Goal: Find specific page/section: Find specific page/section

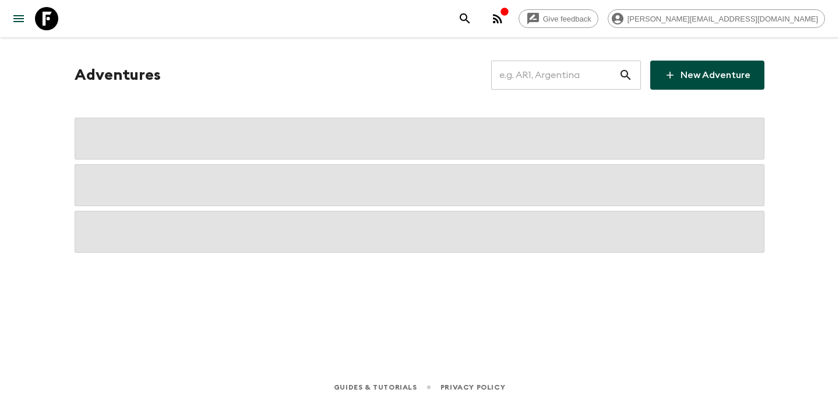
click at [533, 74] on input "text" at bounding box center [555, 75] width 128 height 33
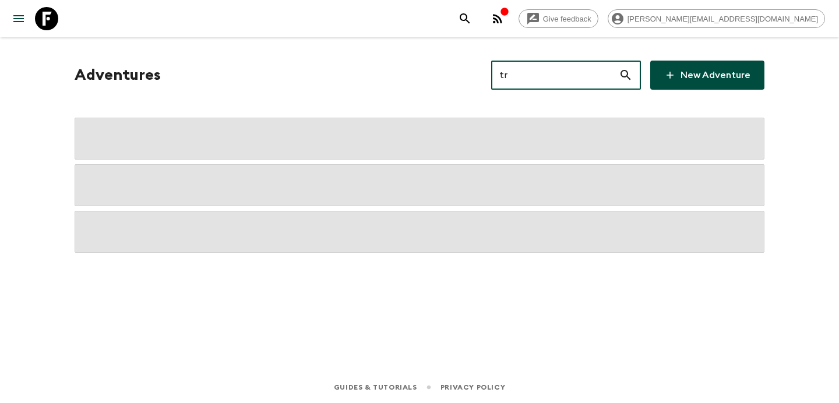
type input "tr1"
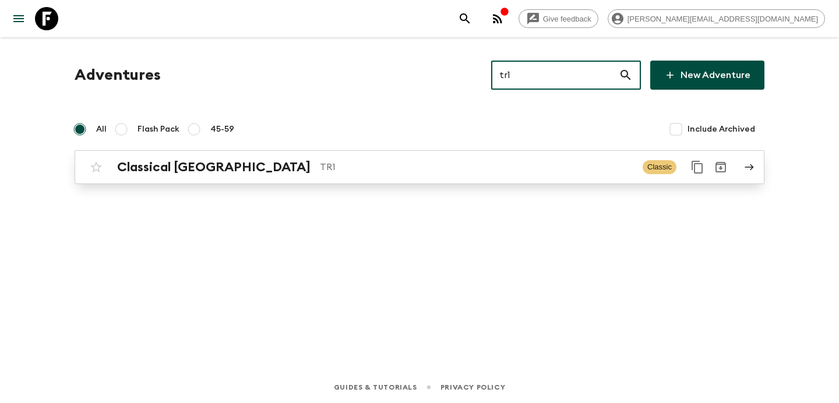
click at [463, 174] on p "TR1" at bounding box center [476, 167] width 313 height 14
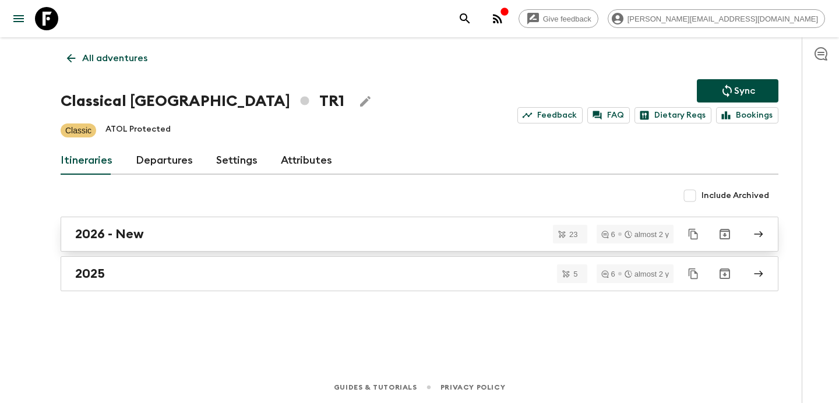
click at [422, 227] on div "2026 - New" at bounding box center [408, 234] width 667 height 15
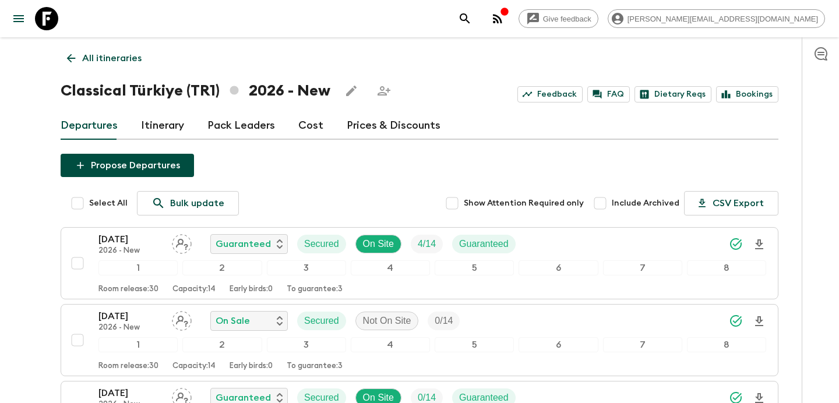
click at [90, 61] on p "All itineraries" at bounding box center [111, 58] width 59 height 14
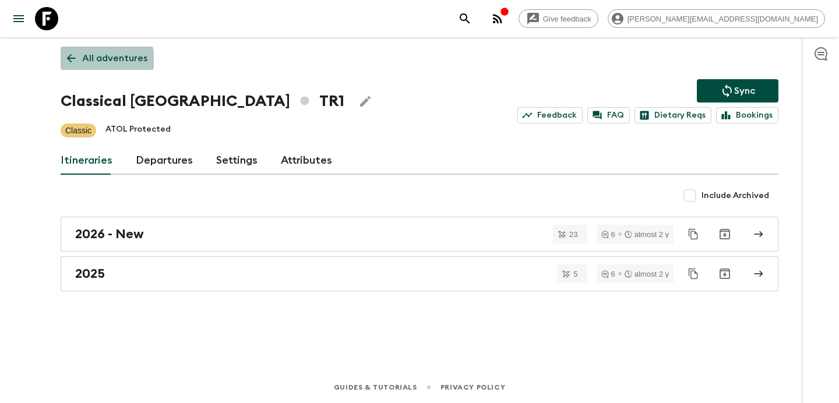
click at [90, 61] on p "All adventures" at bounding box center [114, 58] width 65 height 14
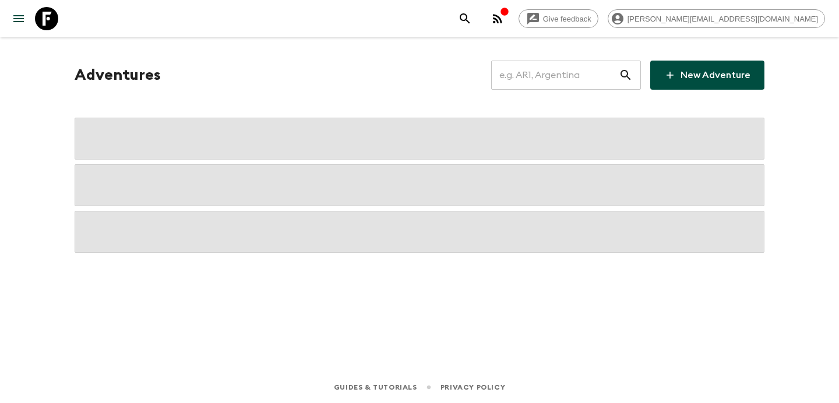
click at [589, 77] on input "text" at bounding box center [555, 75] width 128 height 33
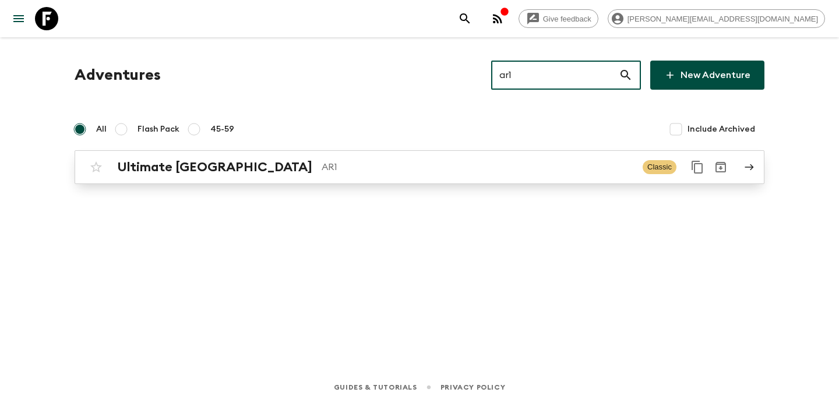
type input "ar1"
click at [322, 174] on p "AR1" at bounding box center [478, 167] width 312 height 14
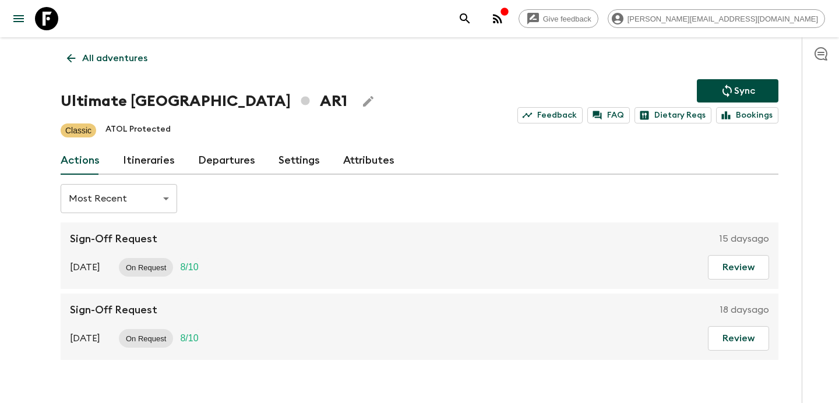
click at [156, 160] on link "Itineraries" at bounding box center [149, 161] width 52 height 28
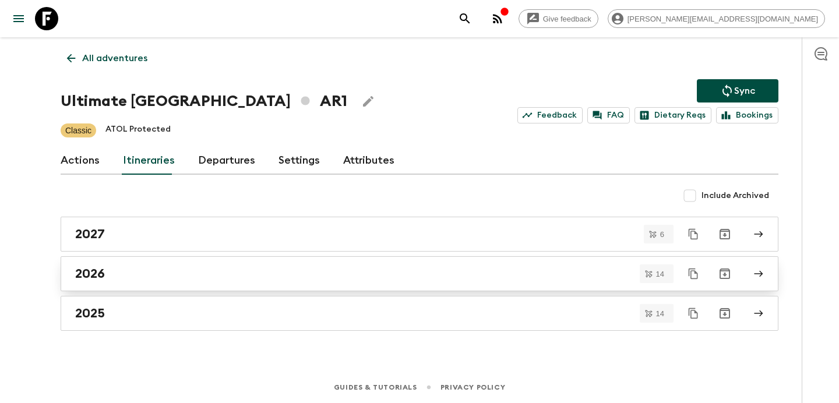
click at [232, 271] on div "2026" at bounding box center [408, 273] width 667 height 15
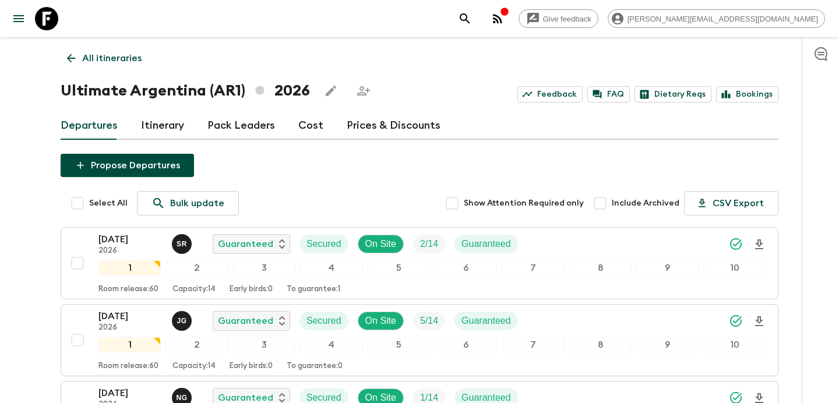
click at [132, 65] on link "All itineraries" at bounding box center [104, 58] width 87 height 23
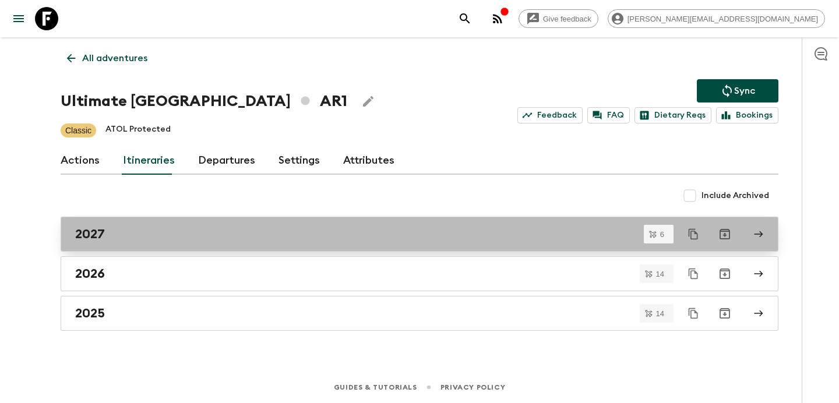
click at [265, 239] on div "2027" at bounding box center [408, 234] width 667 height 15
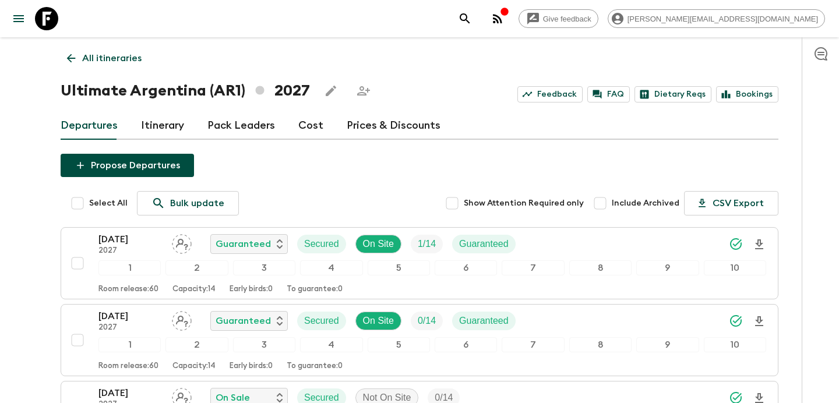
click at [309, 134] on link "Cost" at bounding box center [310, 126] width 25 height 28
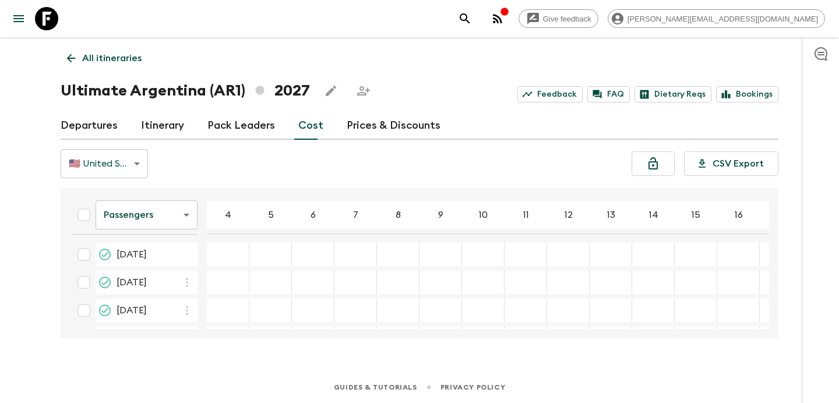
click at [124, 54] on p "All itineraries" at bounding box center [111, 58] width 59 height 14
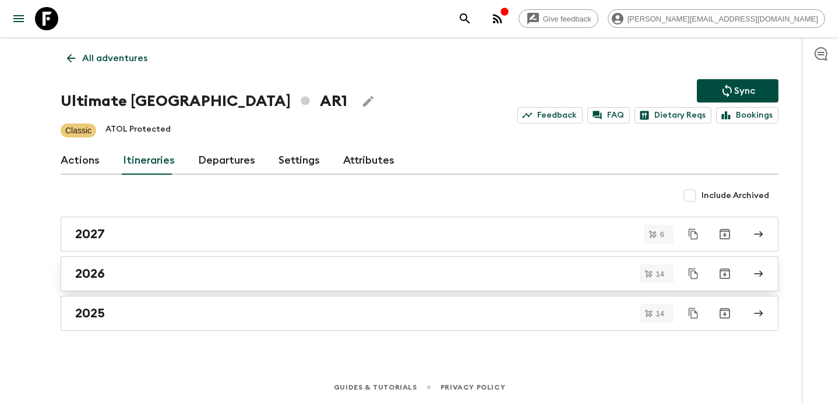
click at [248, 274] on div "2026" at bounding box center [408, 273] width 667 height 15
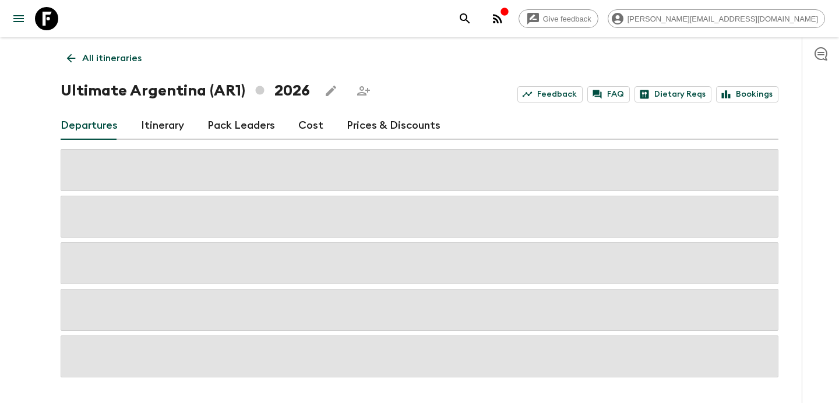
click at [312, 128] on link "Cost" at bounding box center [310, 126] width 25 height 28
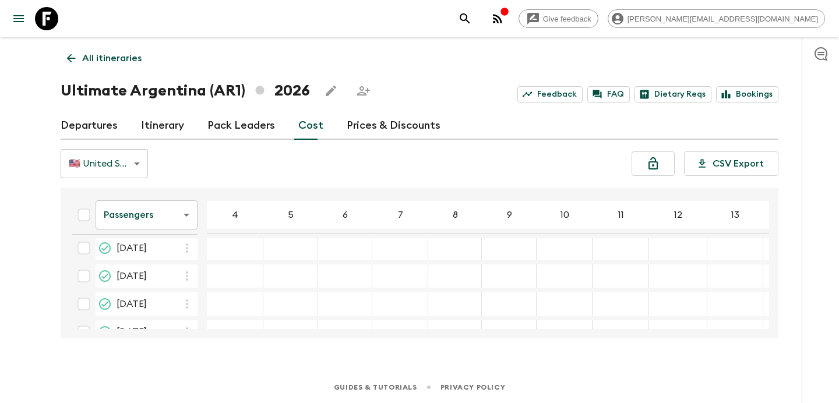
scroll to position [171, 0]
click at [126, 66] on link "All itineraries" at bounding box center [104, 58] width 87 height 23
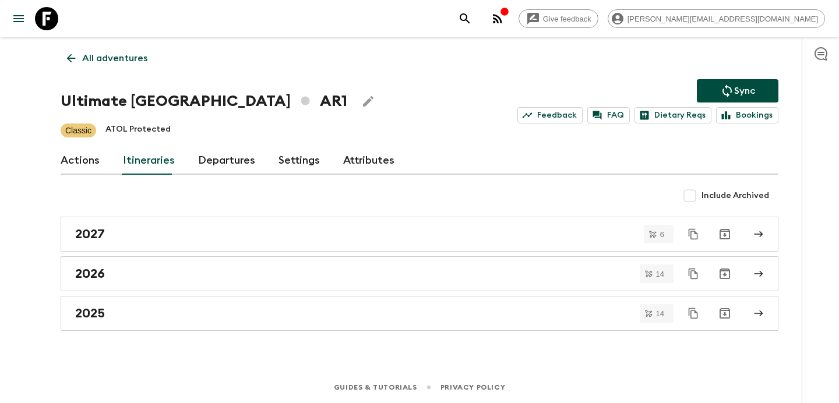
click at [126, 66] on link "All adventures" at bounding box center [107, 58] width 93 height 23
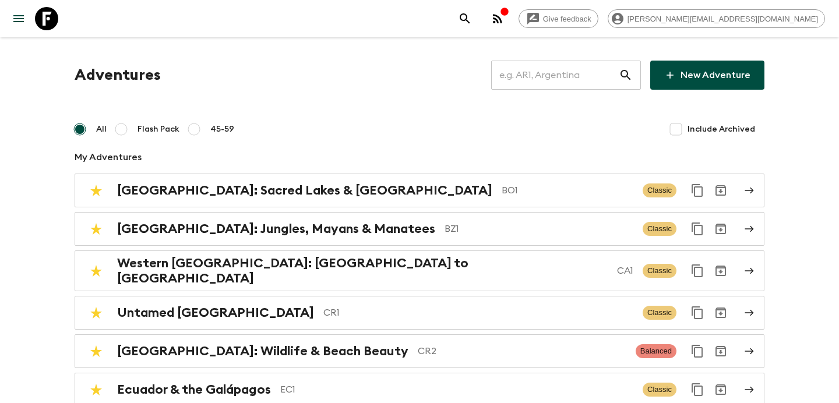
click at [569, 80] on input "text" at bounding box center [555, 75] width 128 height 33
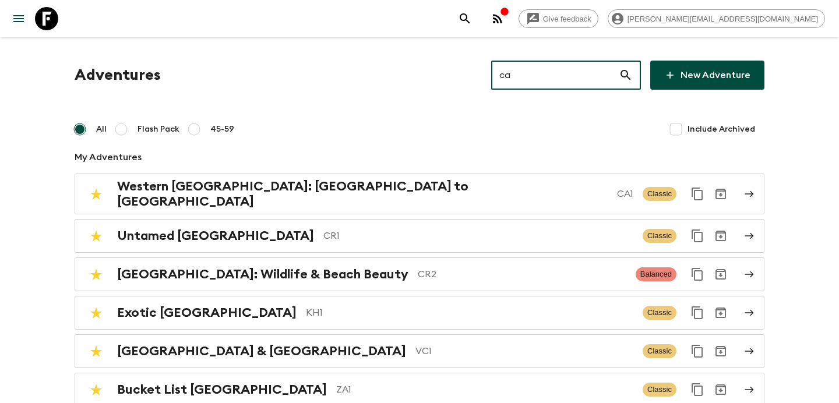
type input "ca1"
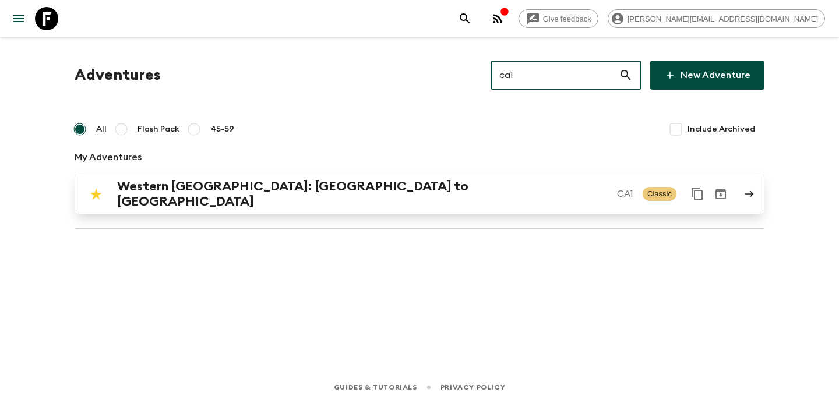
click at [617, 187] on p "CA1" at bounding box center [625, 194] width 16 height 14
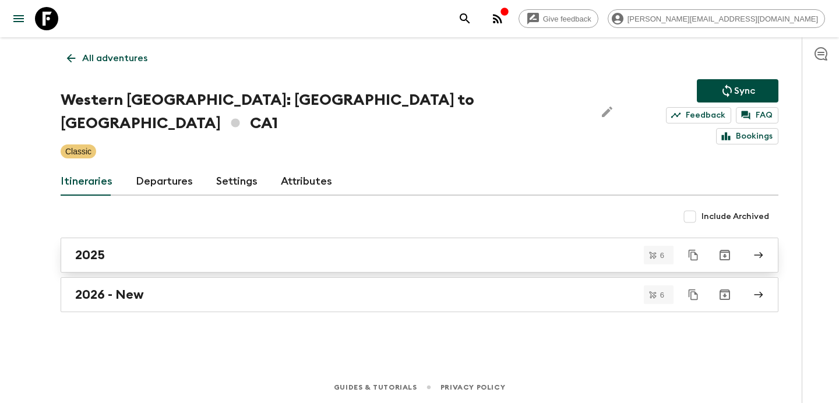
click at [346, 242] on link "2025" at bounding box center [420, 255] width 718 height 35
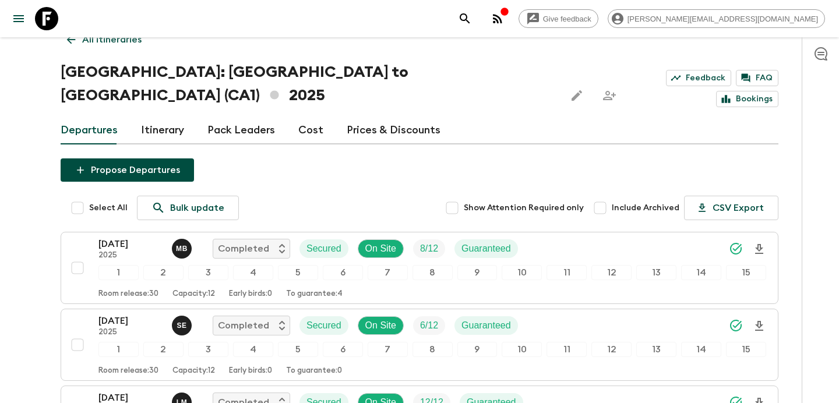
scroll to position [10, 0]
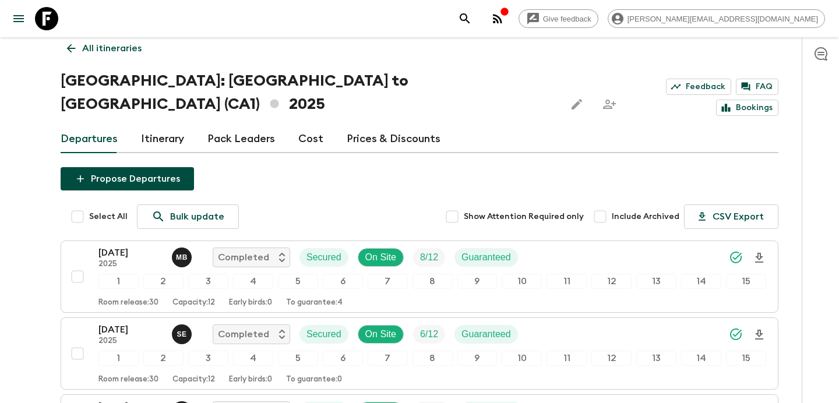
click at [605, 205] on input "Include Archived" at bounding box center [600, 216] width 23 height 23
checkbox input "true"
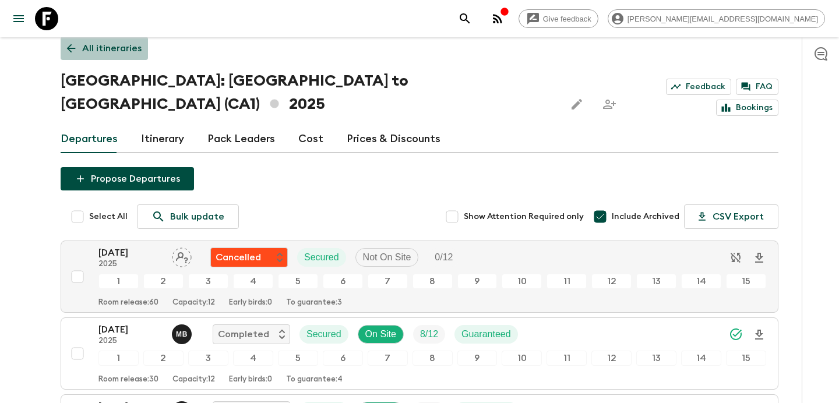
click at [132, 45] on p "All itineraries" at bounding box center [111, 48] width 59 height 14
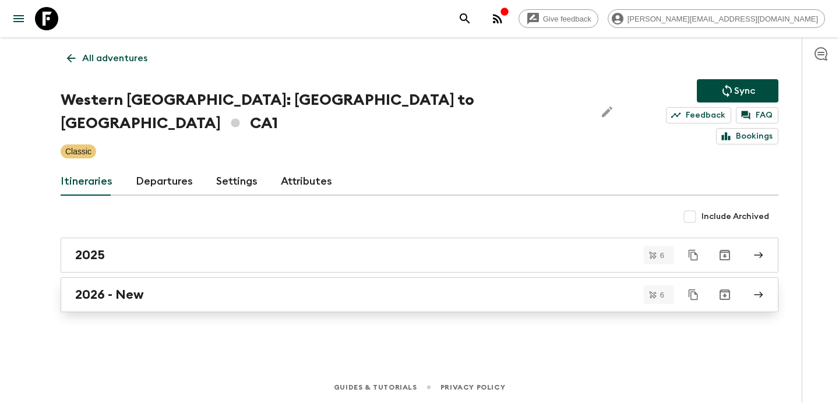
click at [254, 288] on link "2026 - New" at bounding box center [420, 294] width 718 height 35
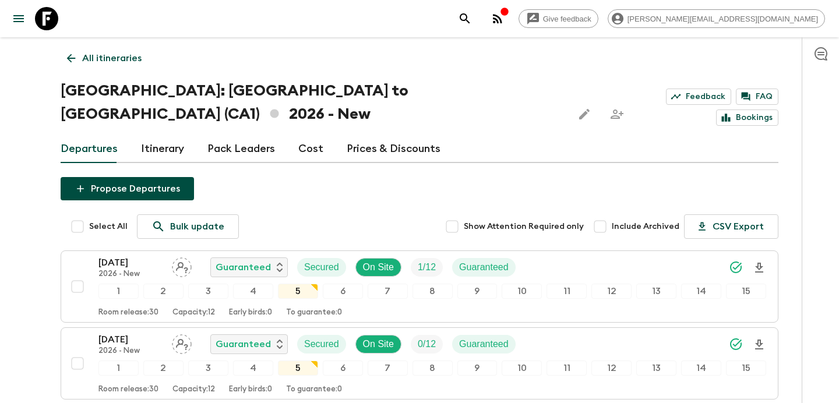
click at [97, 57] on p "All itineraries" at bounding box center [111, 58] width 59 height 14
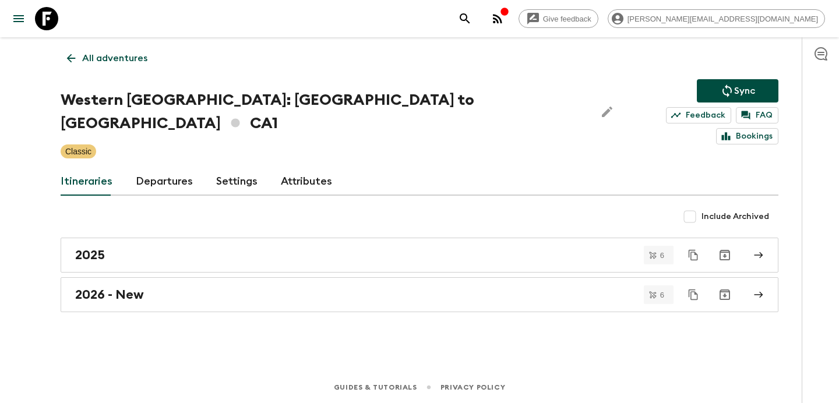
click at [97, 57] on p "All adventures" at bounding box center [114, 58] width 65 height 14
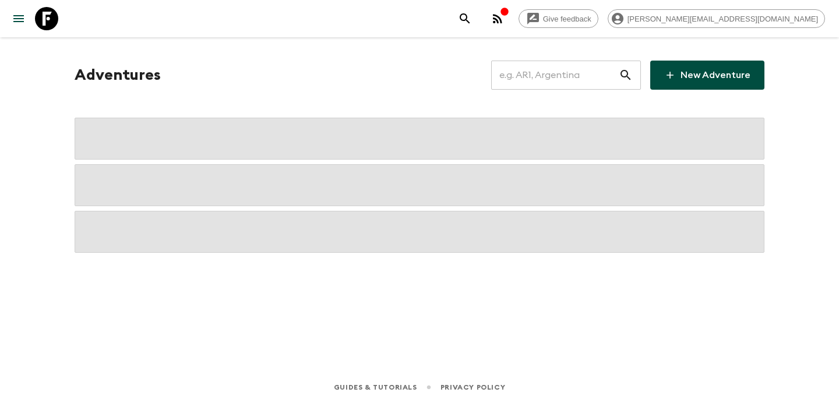
click at [566, 73] on input "text" at bounding box center [555, 75] width 128 height 33
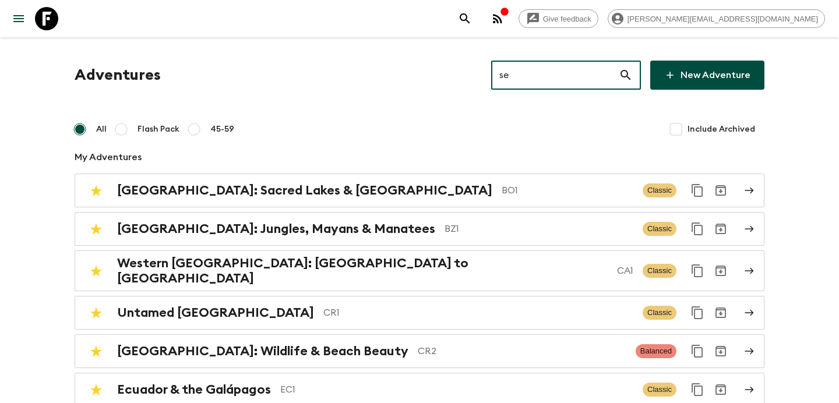
type input "se1"
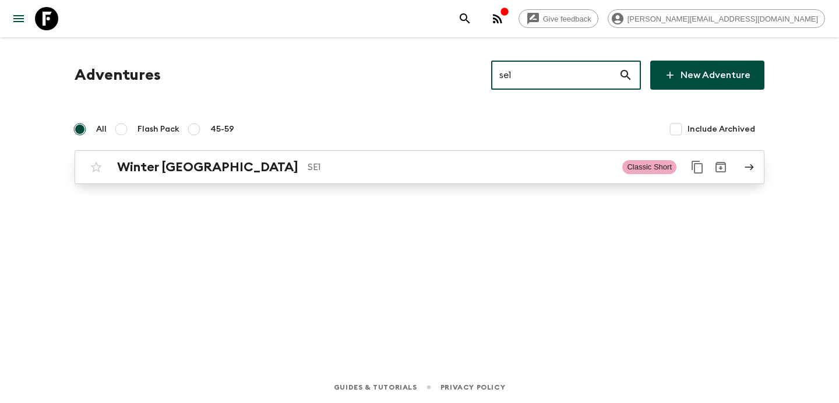
click at [375, 179] on link "Winter Sweden SE1 Classic Short" at bounding box center [420, 167] width 690 height 34
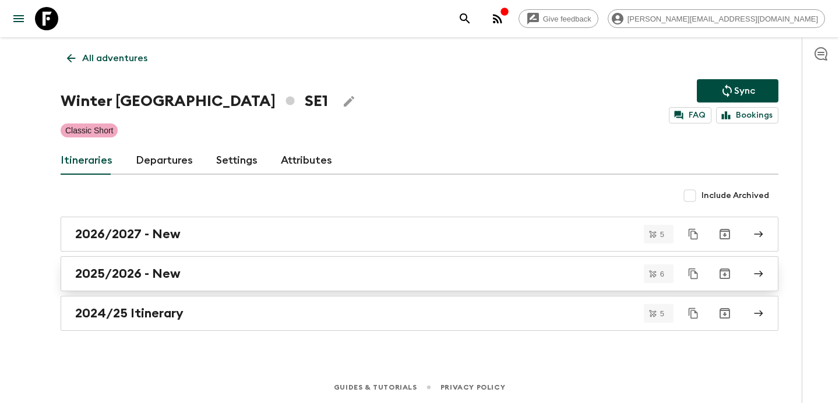
click at [316, 272] on div "2025/2026 - New" at bounding box center [408, 273] width 667 height 15
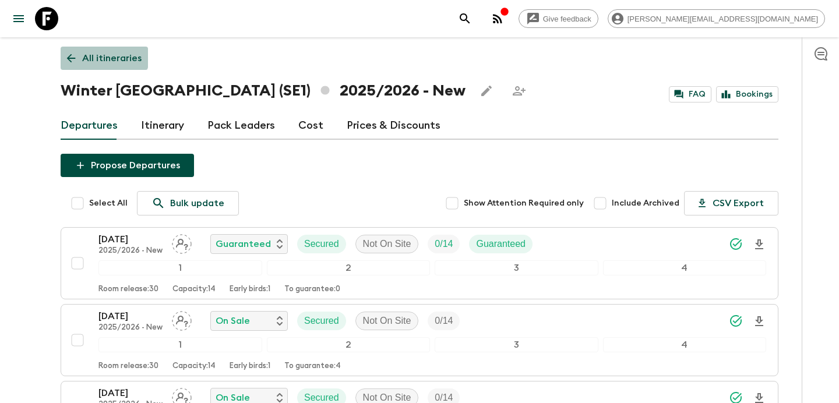
click at [103, 57] on p "All itineraries" at bounding box center [111, 58] width 59 height 14
